Goal: Check status: Check status

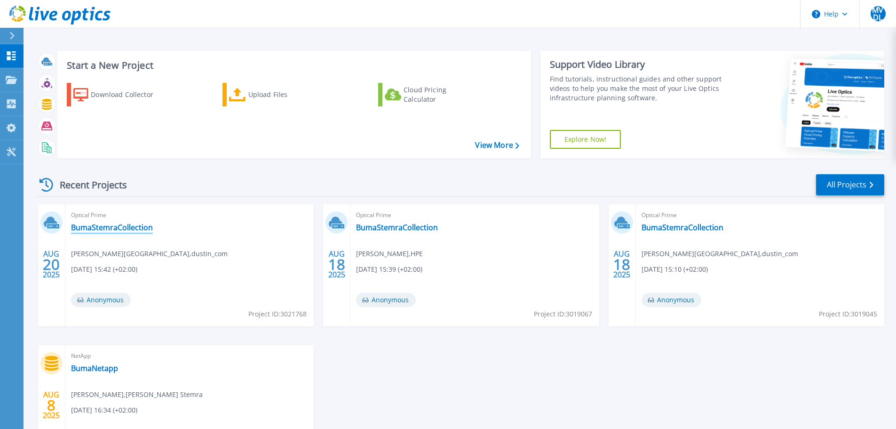
click at [124, 230] on link "BumaStemraCollection" at bounding box center [112, 227] width 82 height 9
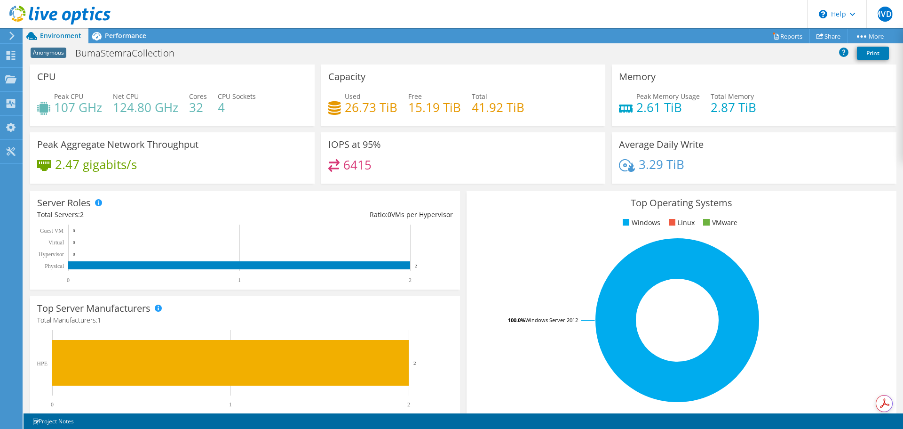
click at [11, 34] on use at bounding box center [11, 36] width 5 height 8
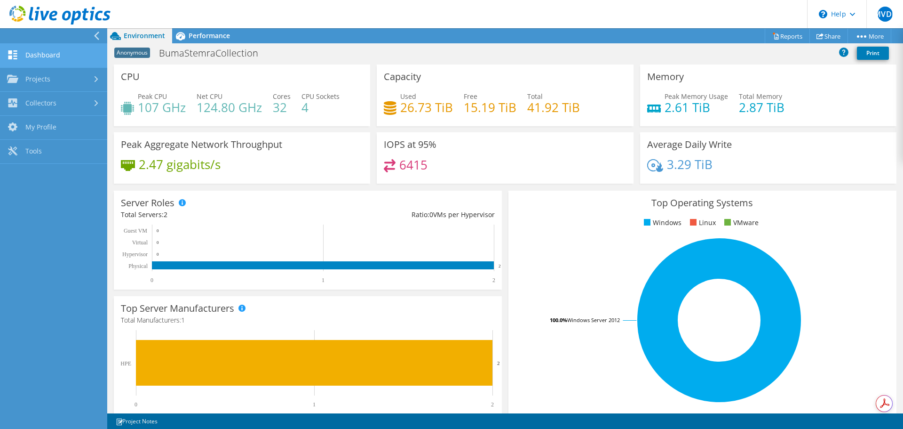
click at [35, 55] on link "Dashboard" at bounding box center [53, 56] width 107 height 24
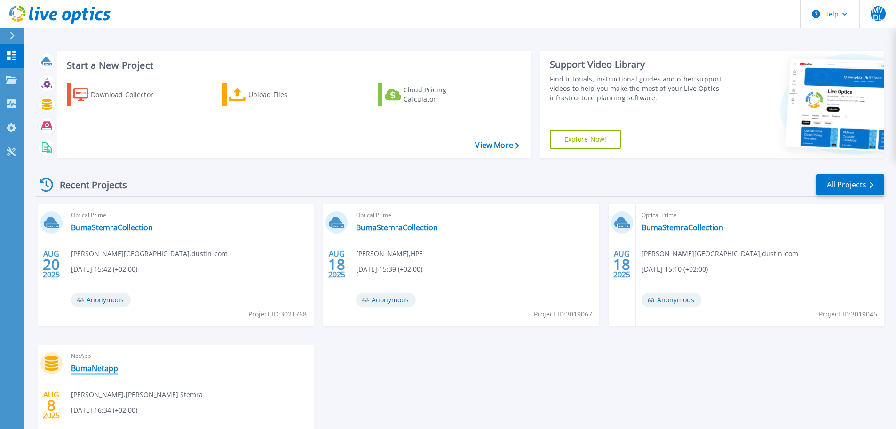
click at [107, 370] on link "BumaNetapp" at bounding box center [94, 367] width 47 height 9
